Goal: Information Seeking & Learning: Learn about a topic

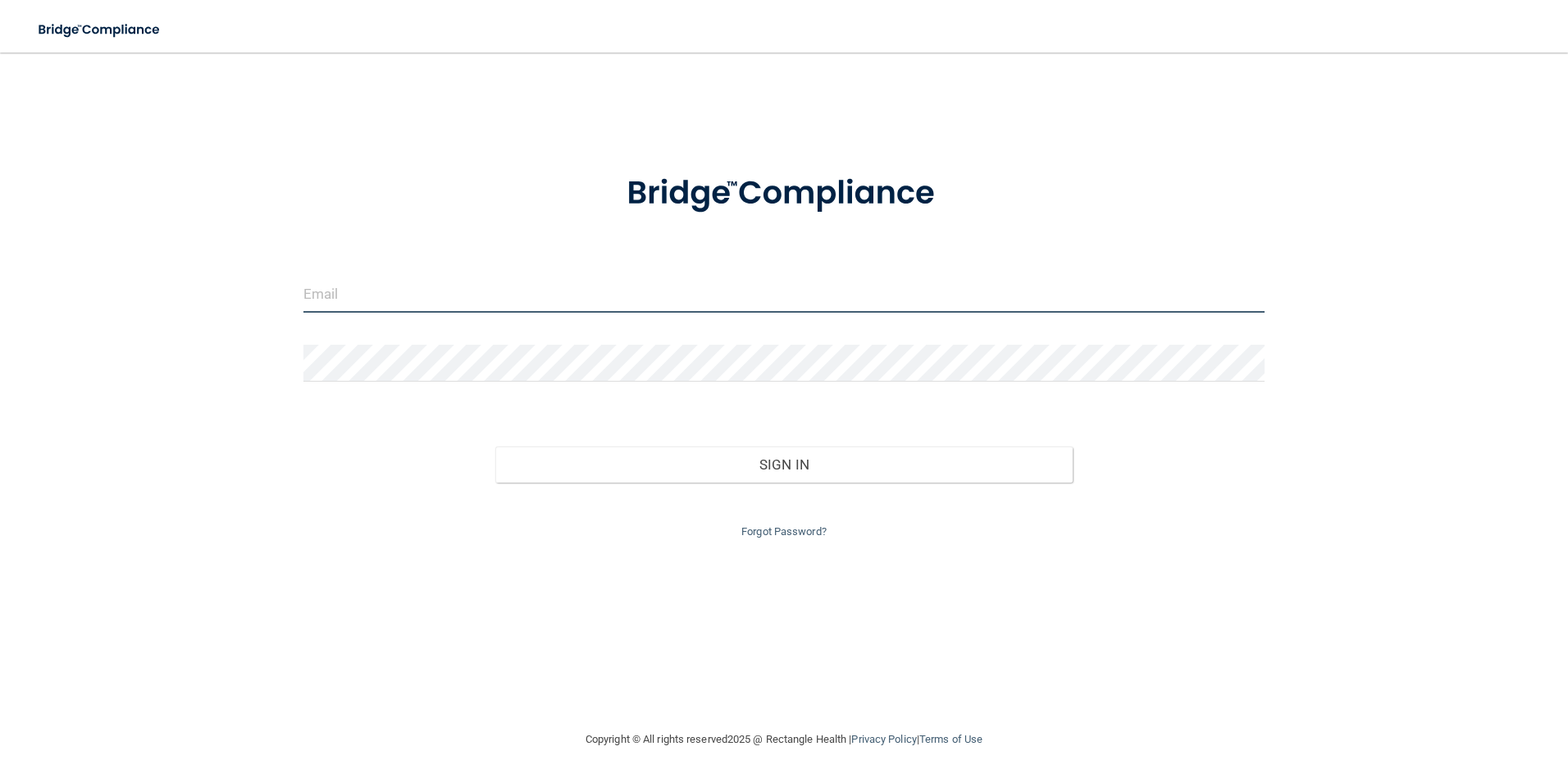
click at [431, 299] on input "email" at bounding box center [784, 293] width 962 height 37
type input "[EMAIL_ADDRESS][DOMAIN_NAME]"
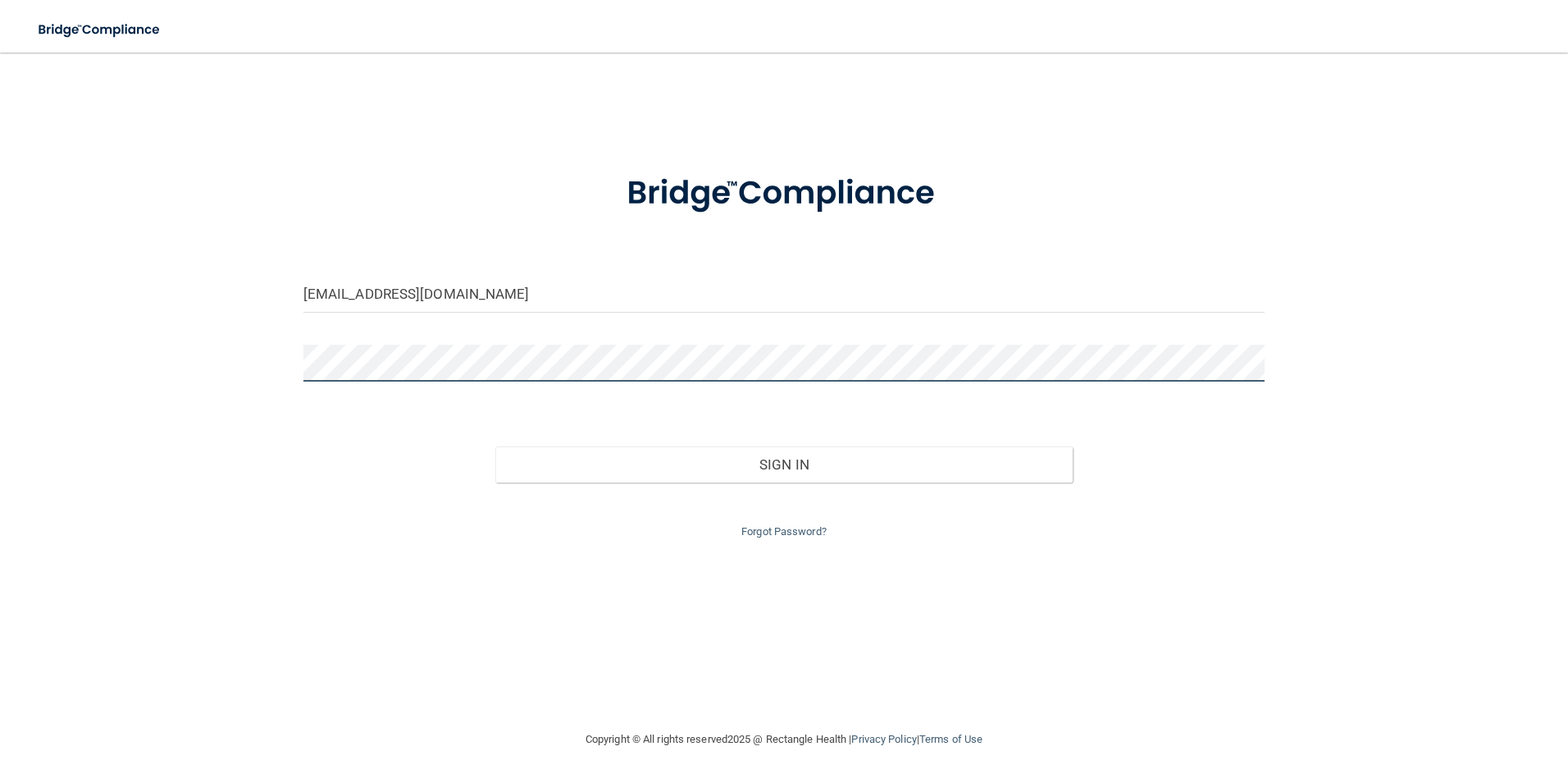
click at [495, 447] on button "Sign In" at bounding box center [784, 465] width 577 height 36
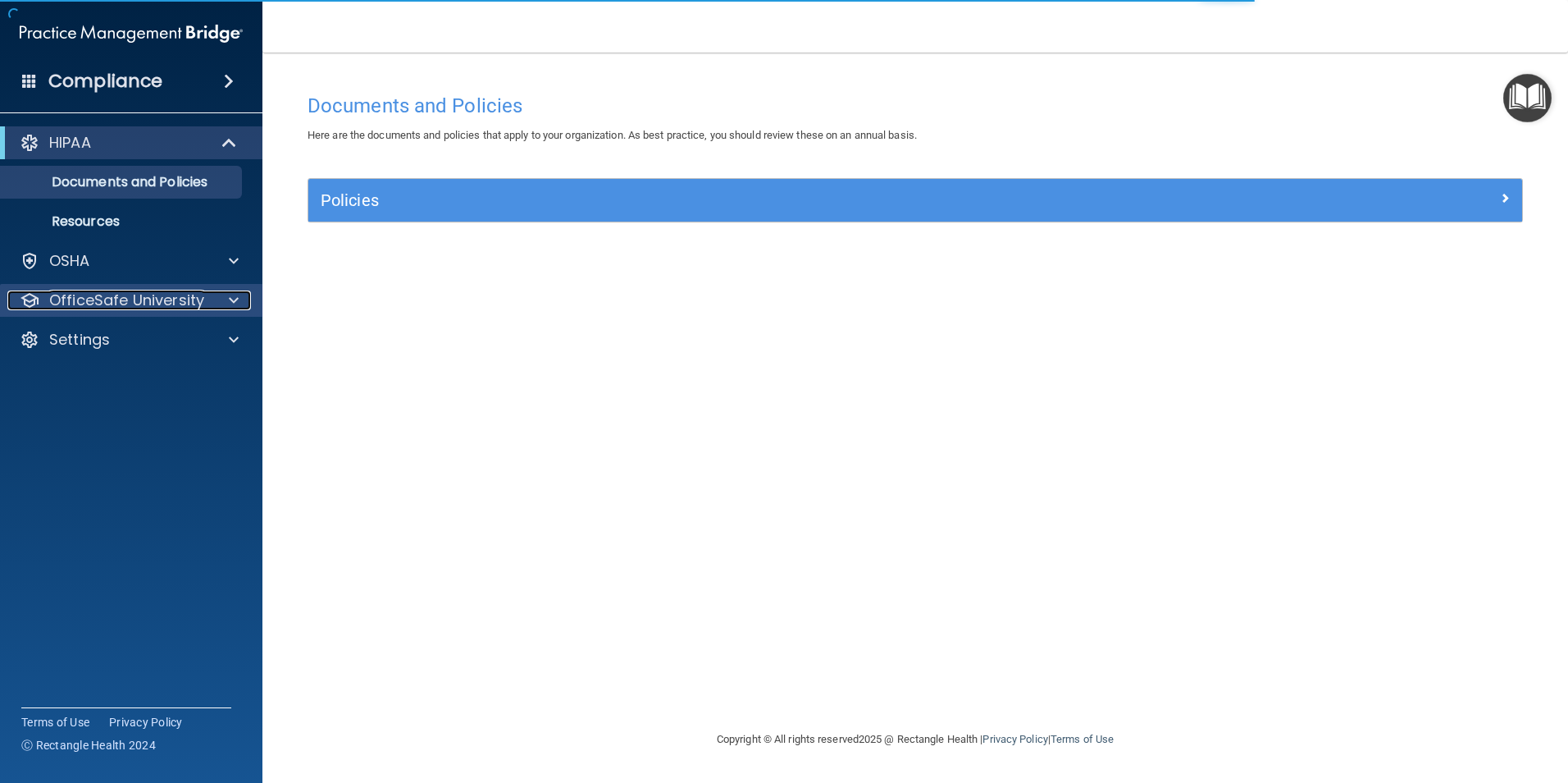
click at [198, 299] on p "OfficeSafe University" at bounding box center [127, 300] width 156 height 20
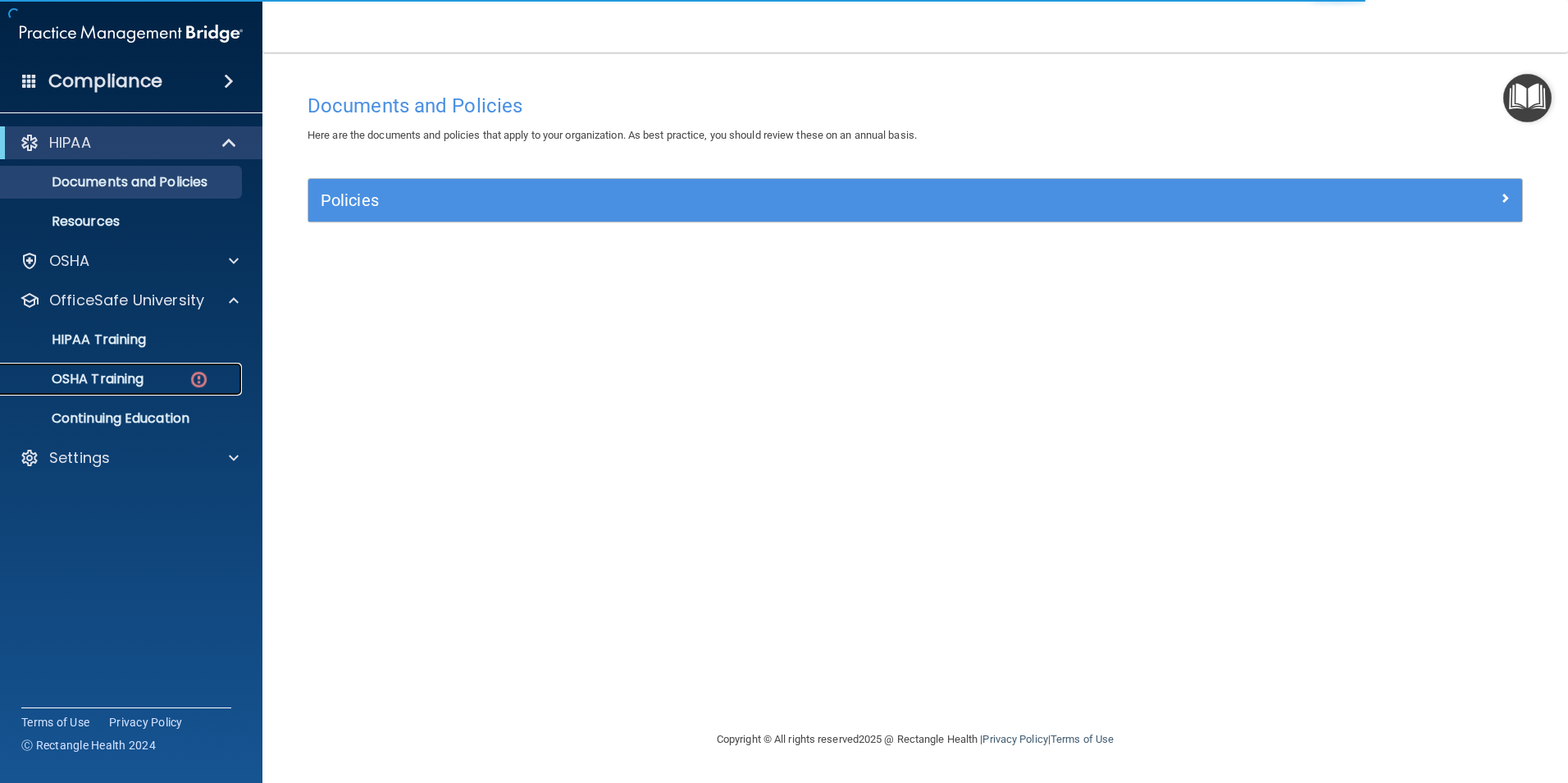
click at [102, 367] on link "OSHA Training" at bounding box center [113, 379] width 258 height 33
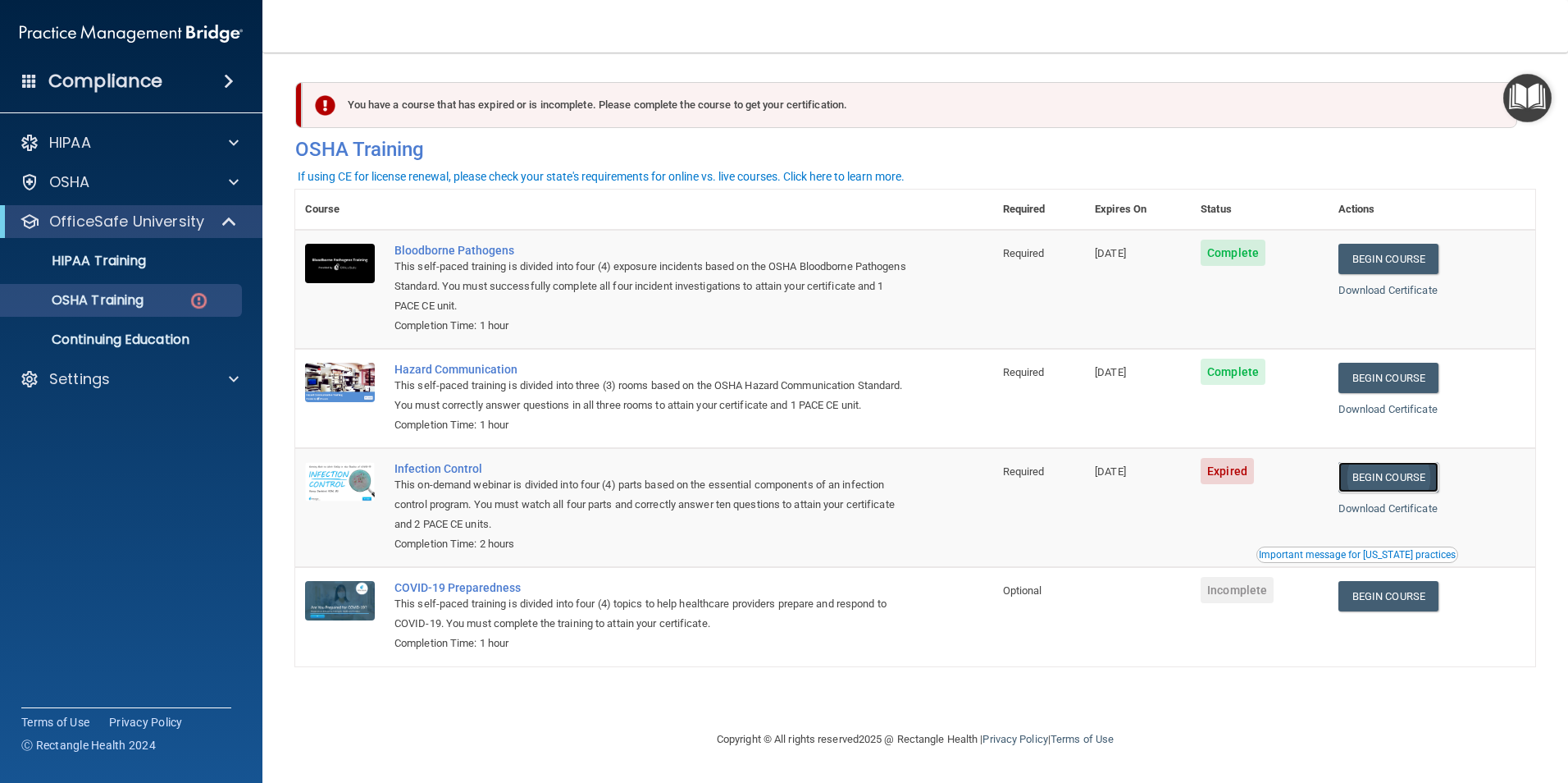
click at [1404, 493] on link "Begin Course" at bounding box center [1389, 477] width 100 height 30
click at [103, 229] on p "OfficeSafe University" at bounding box center [127, 221] width 156 height 20
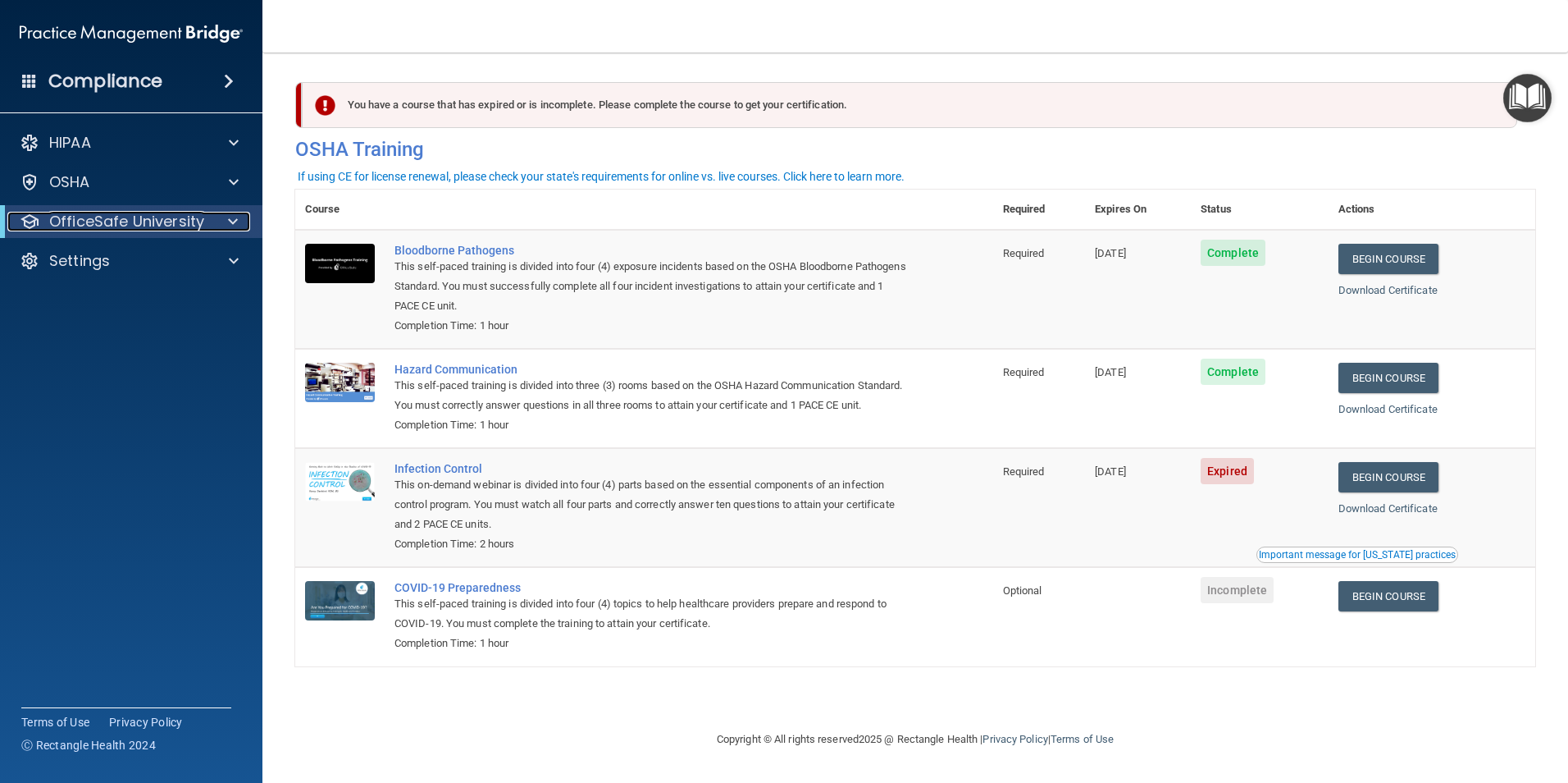
click at [110, 230] on p "OfficeSafe University" at bounding box center [127, 221] width 156 height 20
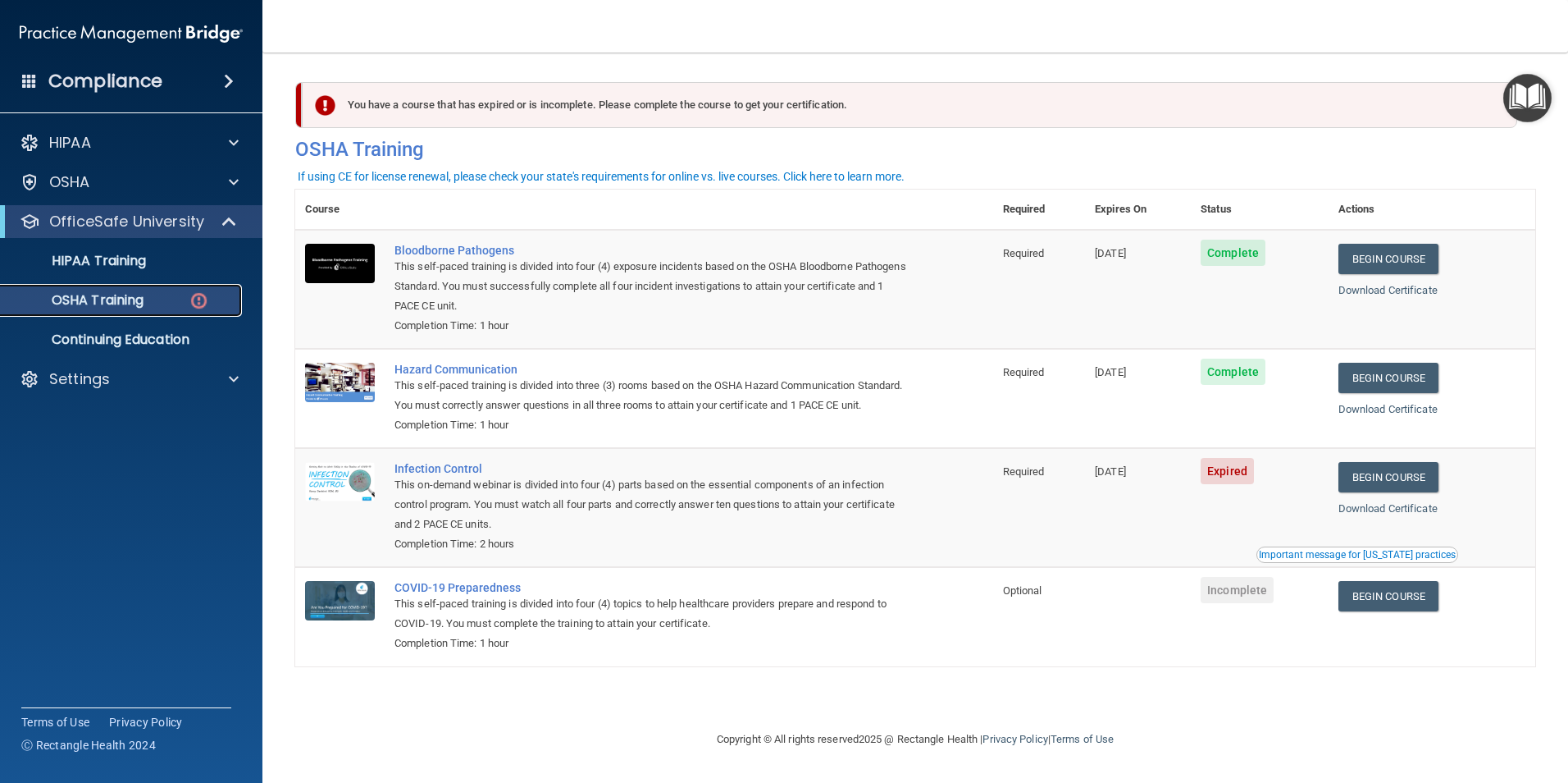
click at [140, 303] on p "OSHA Training" at bounding box center [77, 300] width 133 height 16
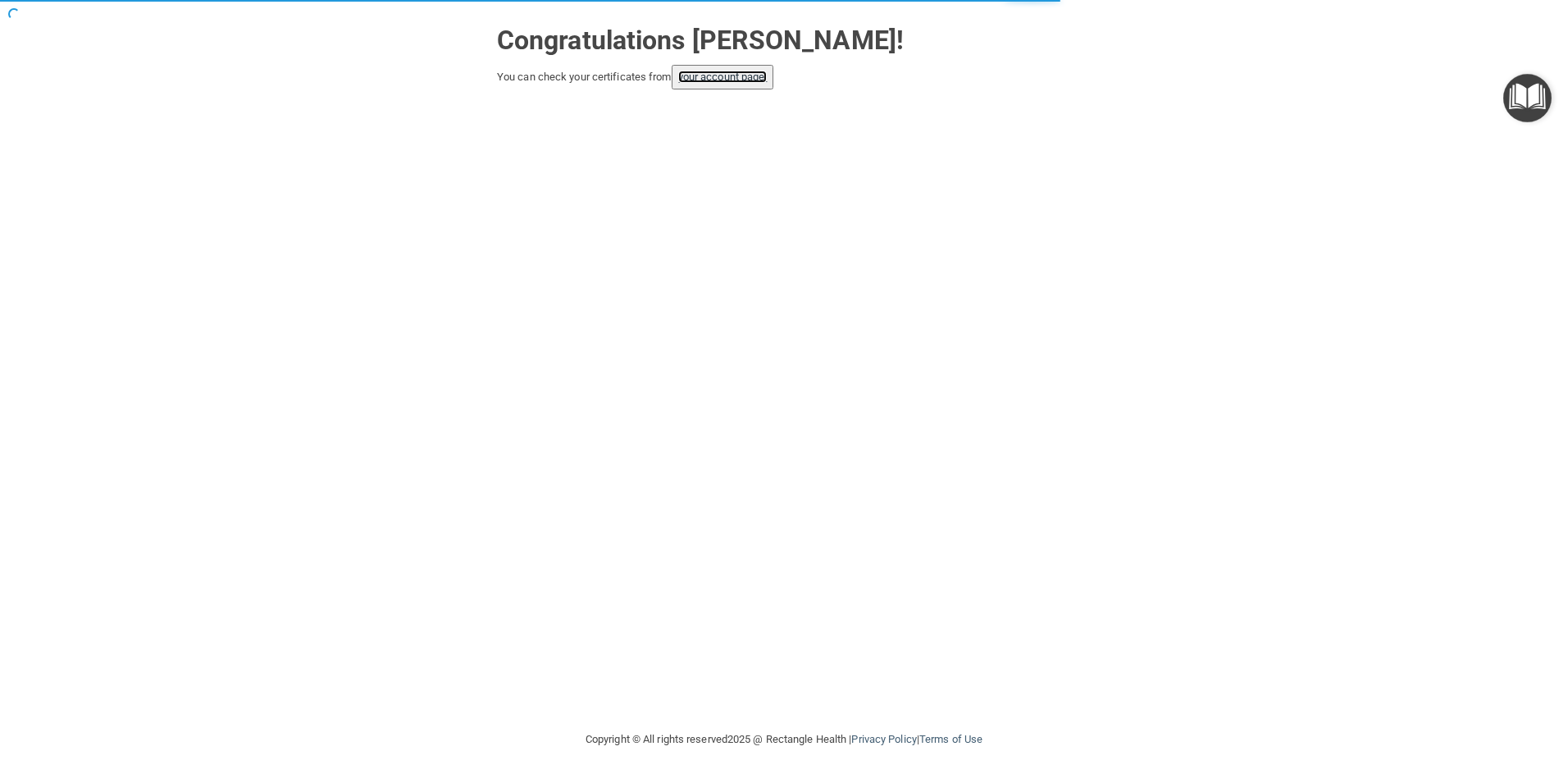
click at [720, 73] on link "your account page!" at bounding box center [723, 77] width 90 height 12
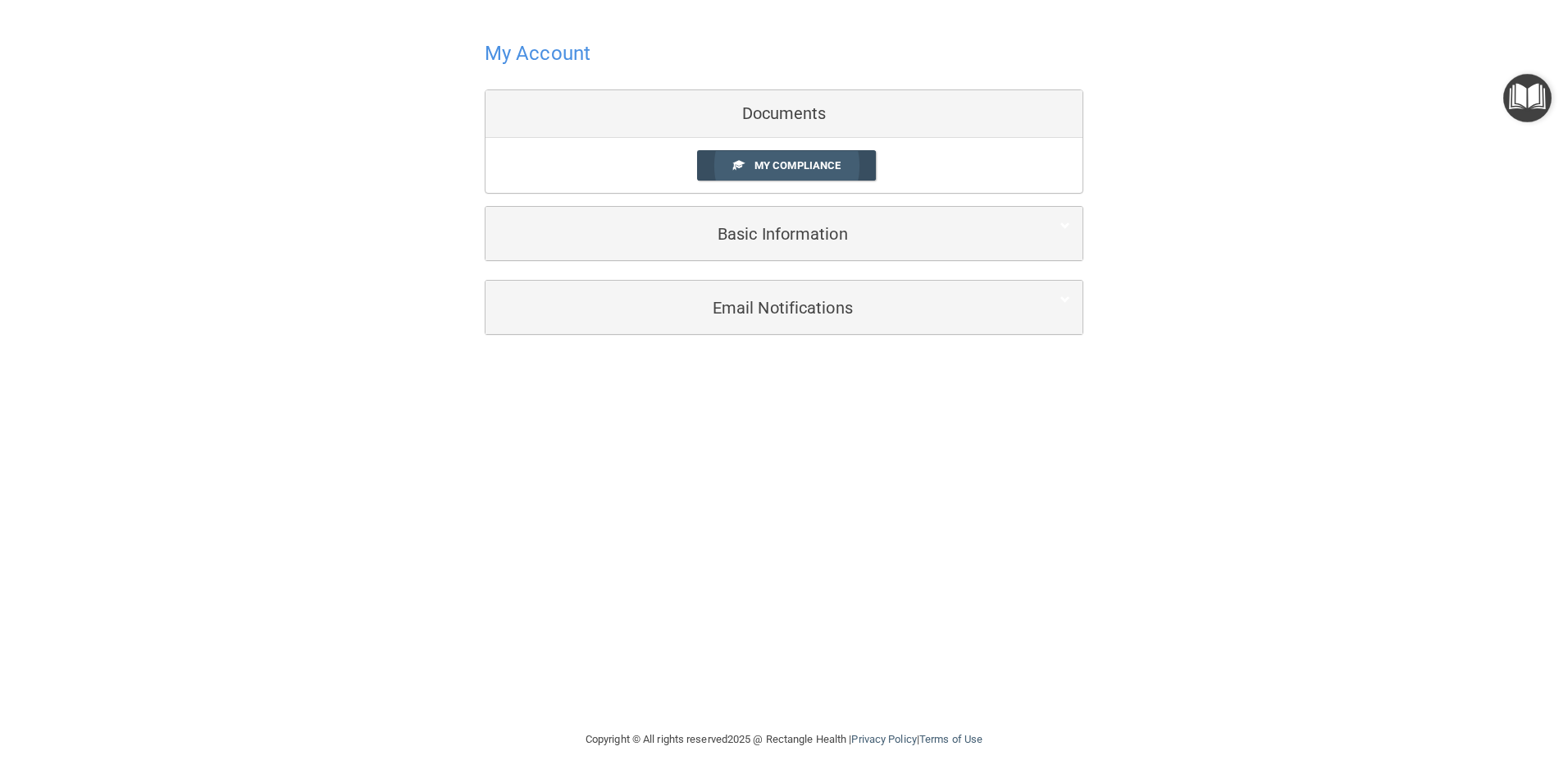
click at [804, 165] on span "My Compliance" at bounding box center [797, 166] width 86 height 12
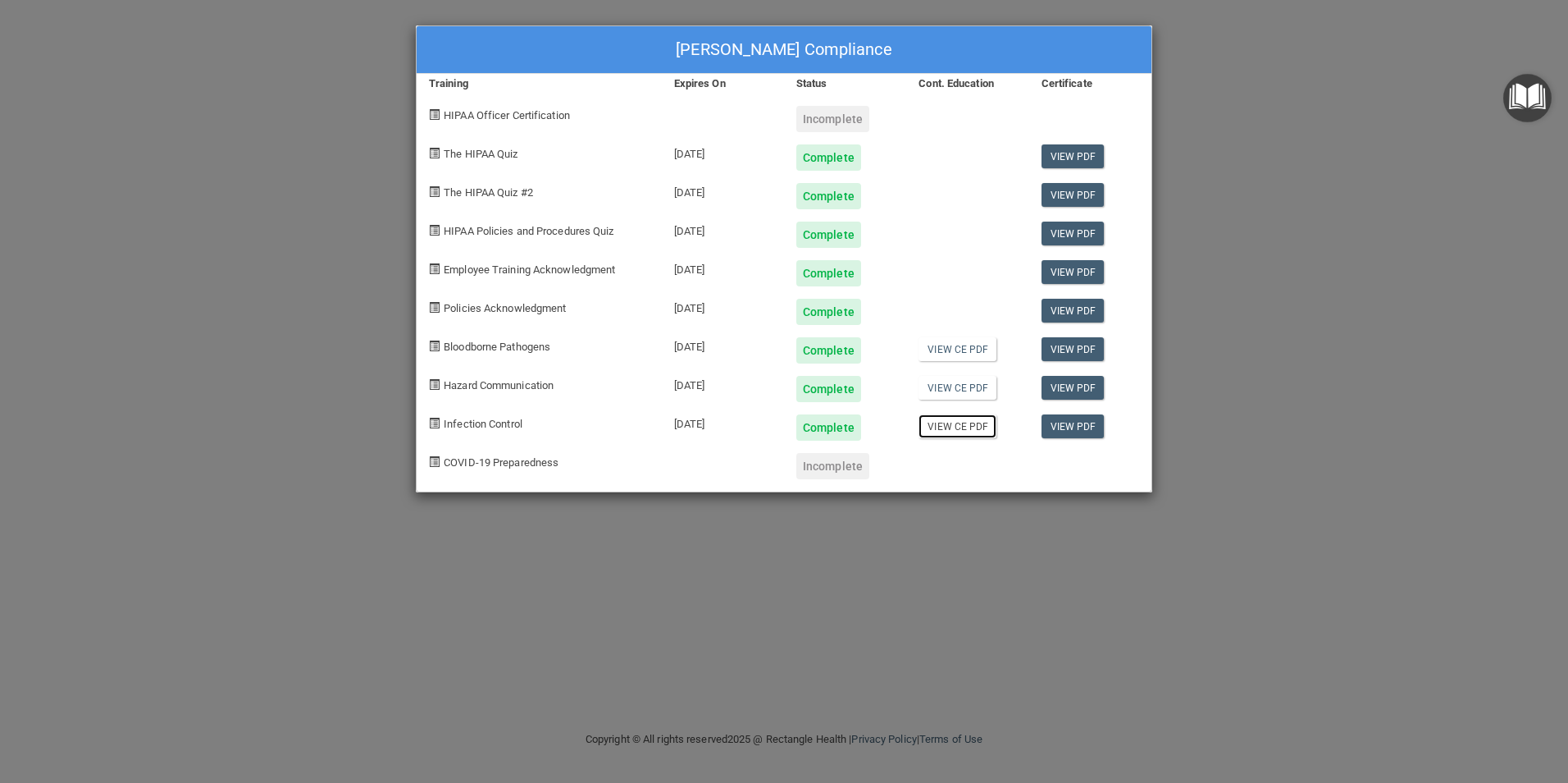
click at [967, 429] on link "View CE PDF" at bounding box center [958, 427] width 78 height 24
click at [493, 467] on span "COVID-19 Preparedness" at bounding box center [500, 462] width 115 height 12
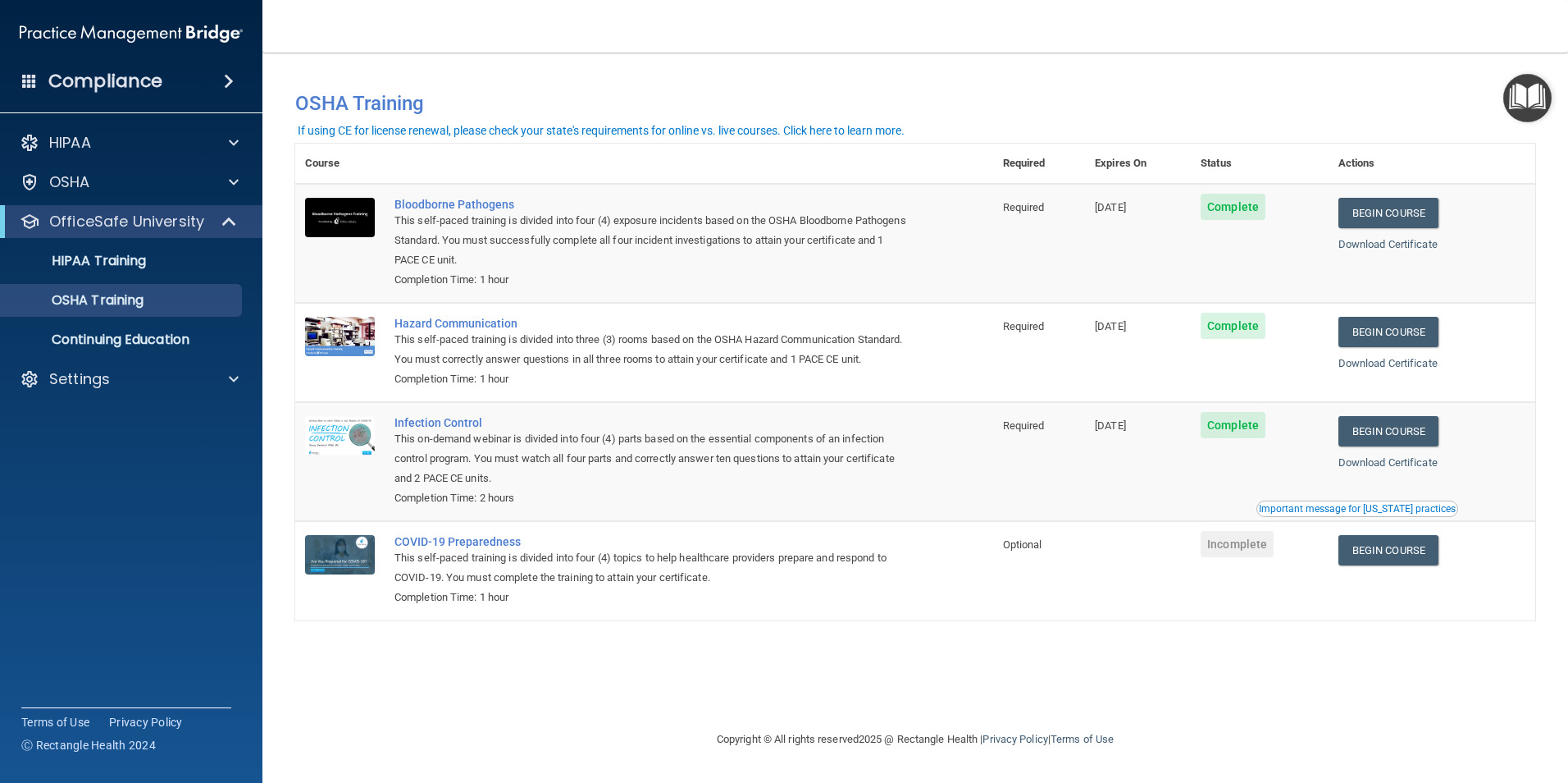
click at [1410, 514] on div "Important message for [US_STATE] practices" at bounding box center [1357, 509] width 196 height 10
